Goal: Communication & Community: Ask a question

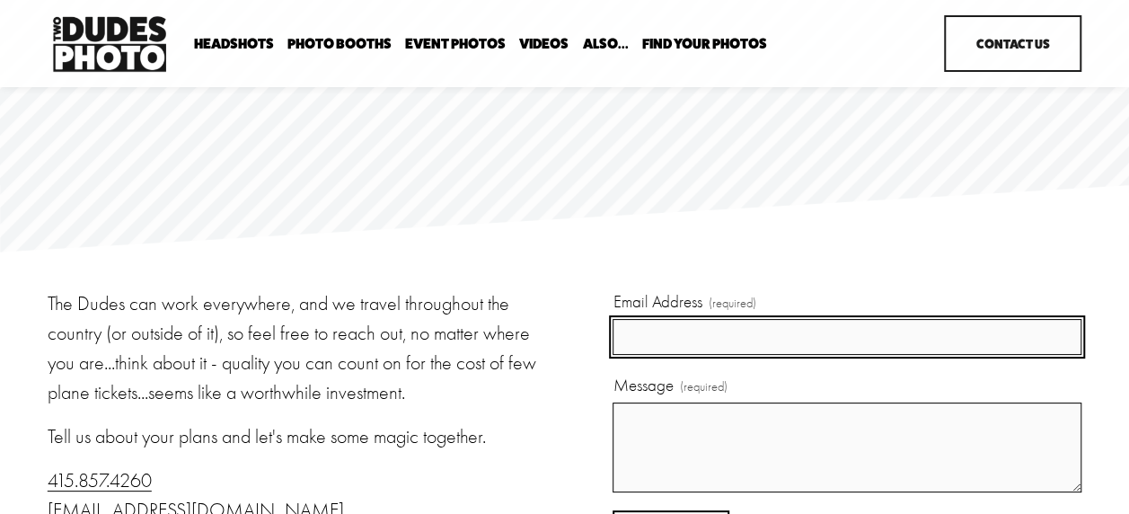
click at [724, 336] on input "Email Address (required)" at bounding box center [847, 337] width 469 height 37
type input "emartin@hamptoninnmv.com"
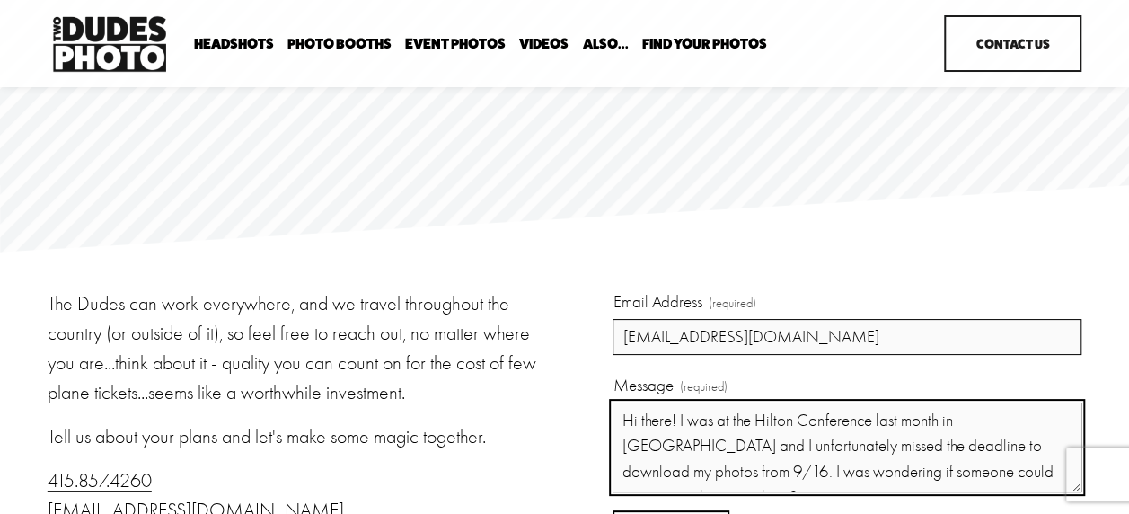
click at [681, 423] on textarea "Hi there! I was at the Hilton Conference last month in Orlando and I unfortunat…" at bounding box center [847, 447] width 469 height 90
click at [683, 423] on textarea "Hi there! I was at the Hilton Conference last month in Orlando and I unfortunat…" at bounding box center [847, 447] width 469 height 90
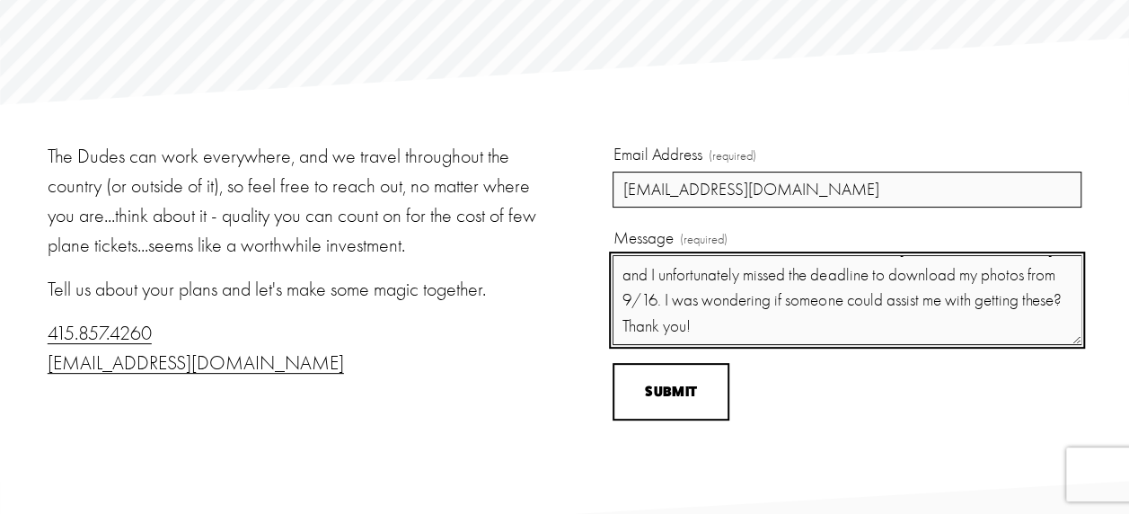
scroll to position [289, 0]
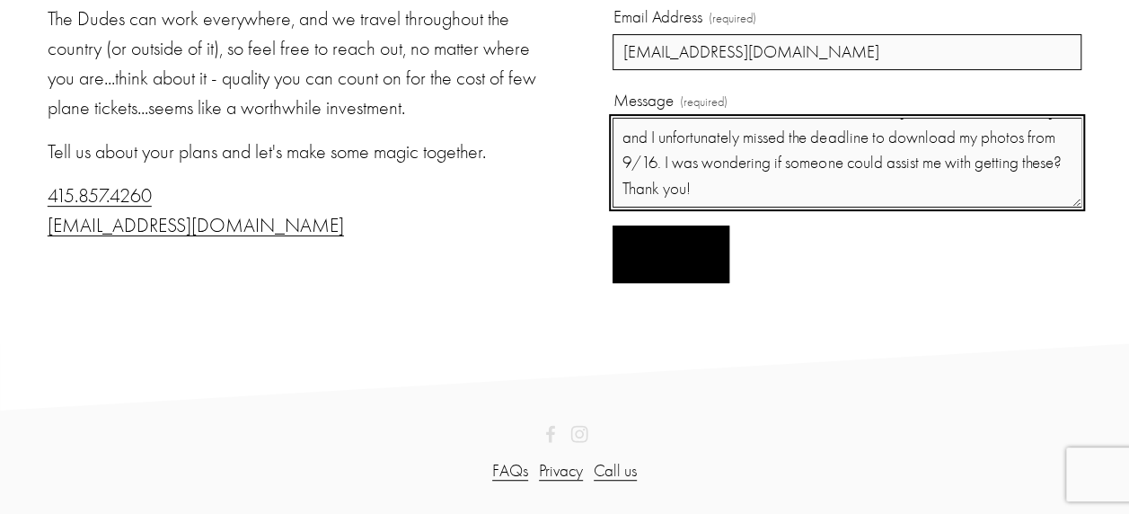
type textarea "Hi there! I was at the Hilton Conference last month in Orlando and I unfortunat…"
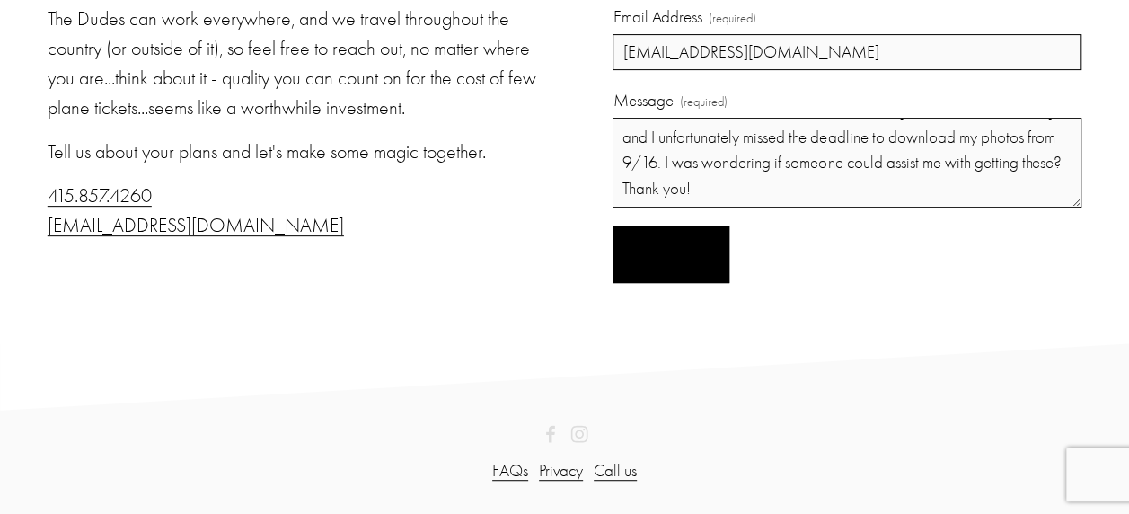
click at [643, 243] on button "Submit Submit" at bounding box center [671, 254] width 116 height 58
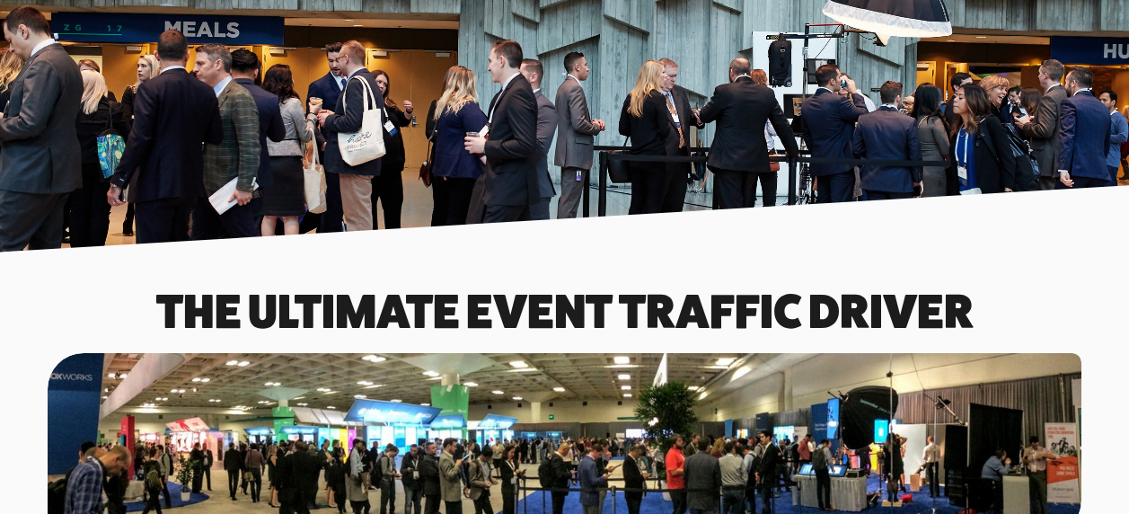
scroll to position [808, 0]
